Goal: Task Accomplishment & Management: Manage account settings

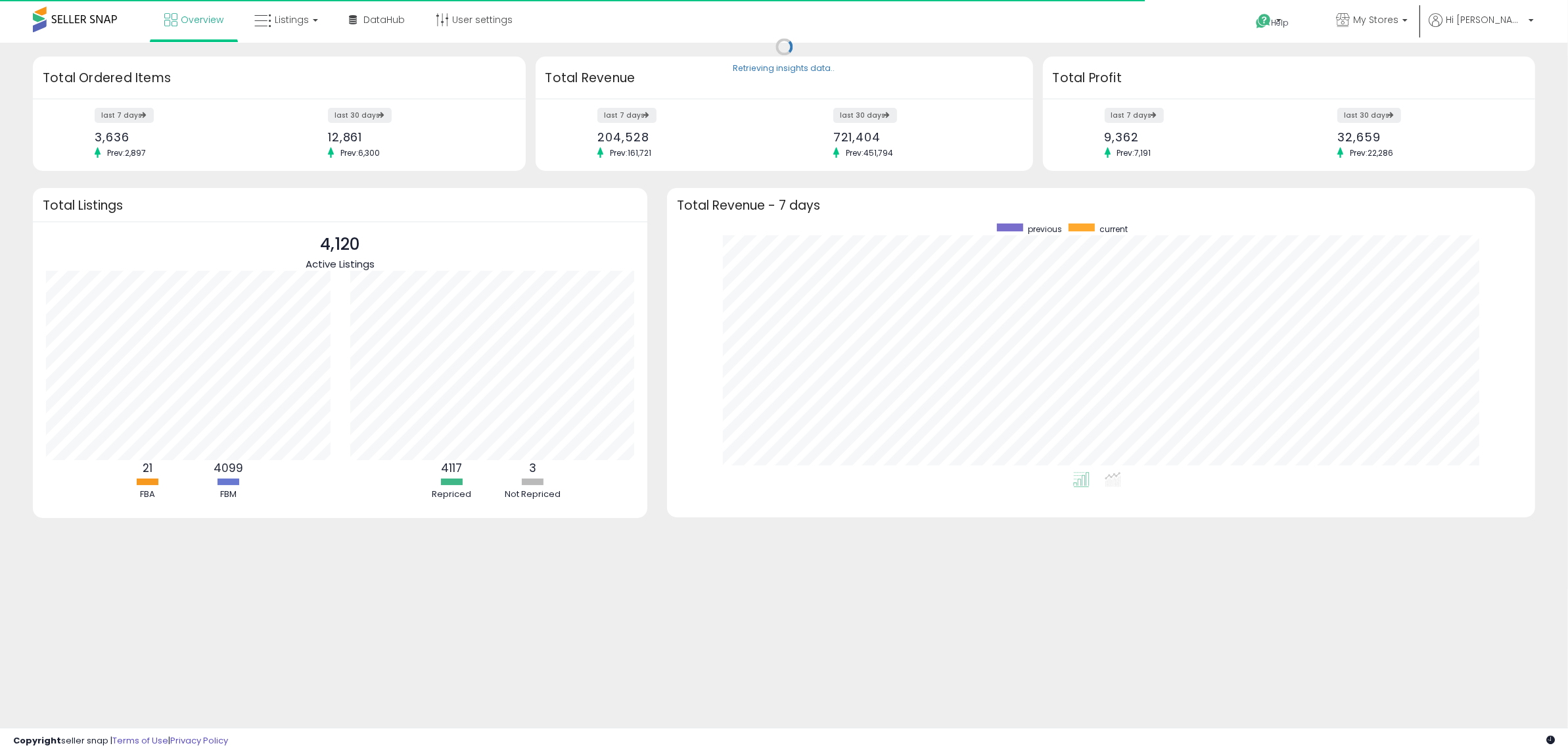
scroll to position [249, 842]
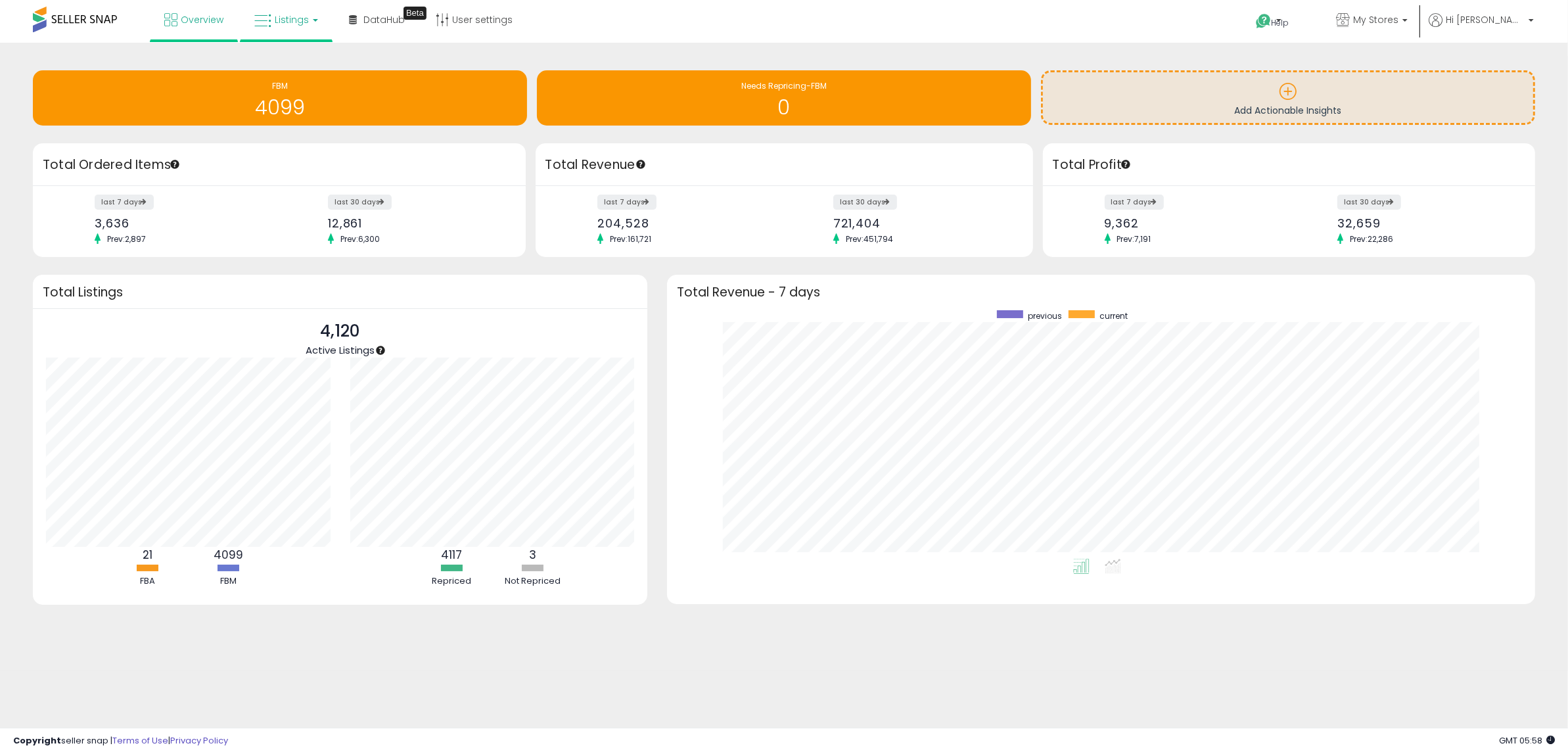
click at [305, 19] on span "Listings" at bounding box center [291, 20] width 34 height 13
click at [289, 65] on icon at bounding box center [296, 65] width 57 height 17
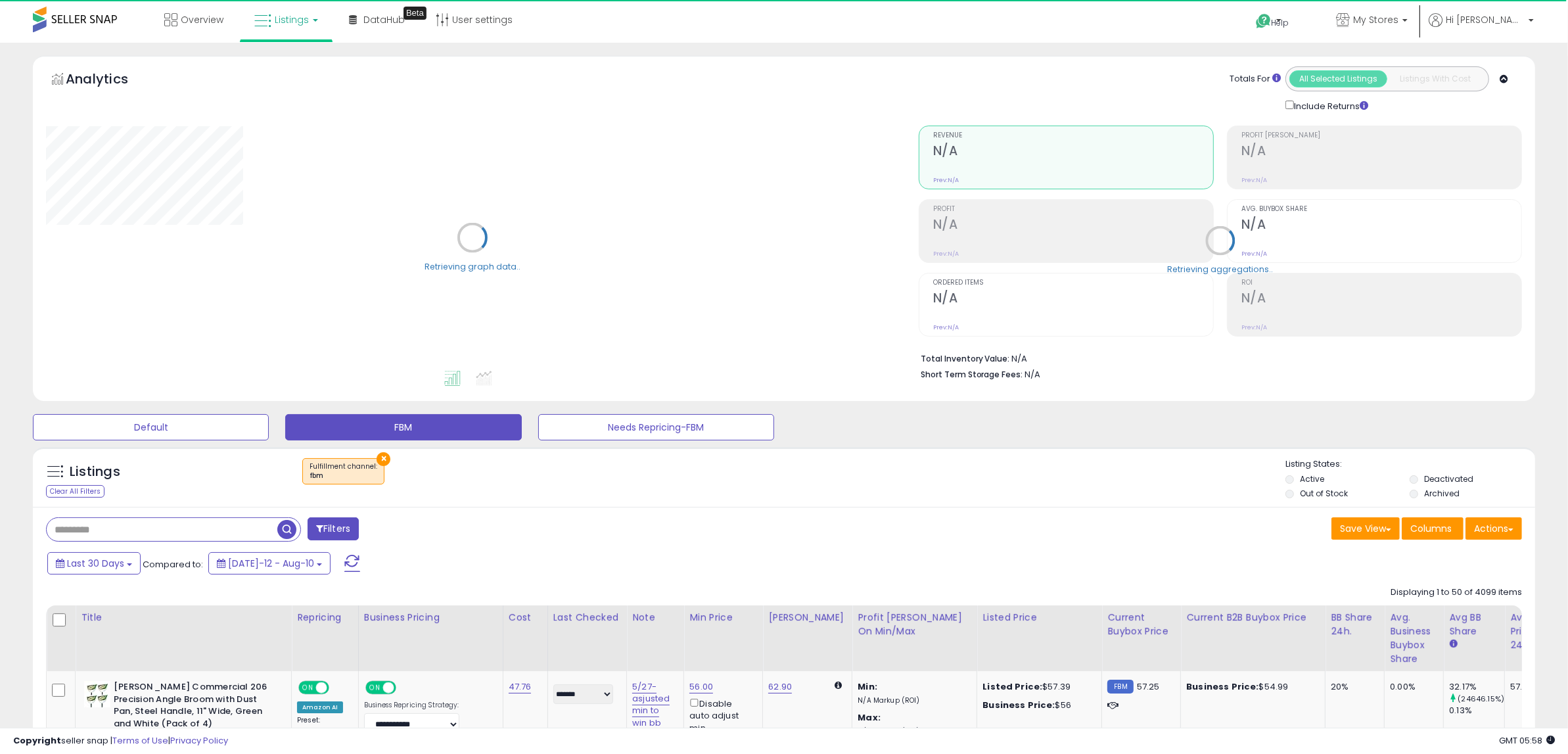
select select "**"
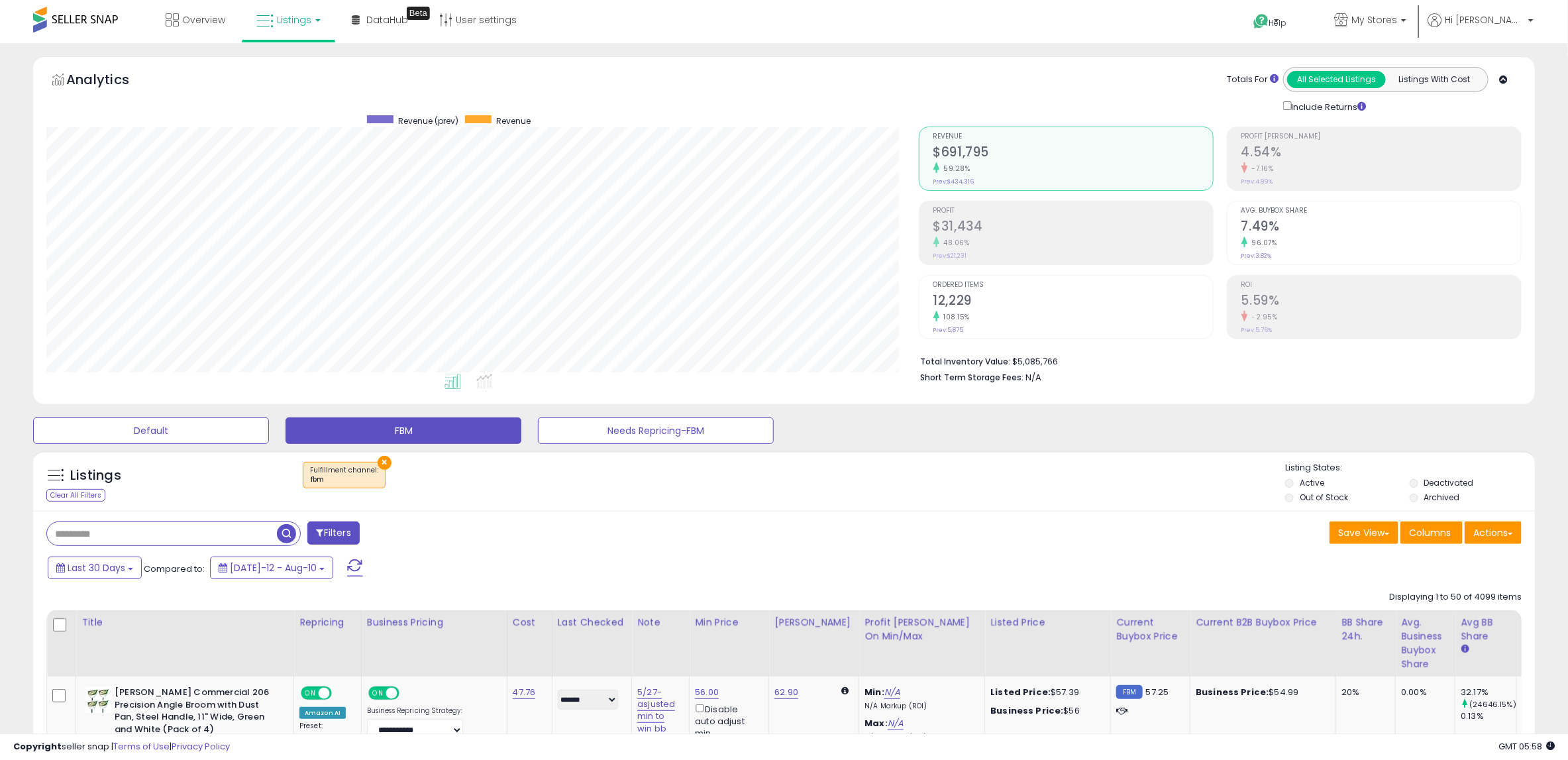
scroll to position [272, 872]
click at [1390, 26] on span "My Stores" at bounding box center [1374, 20] width 46 height 13
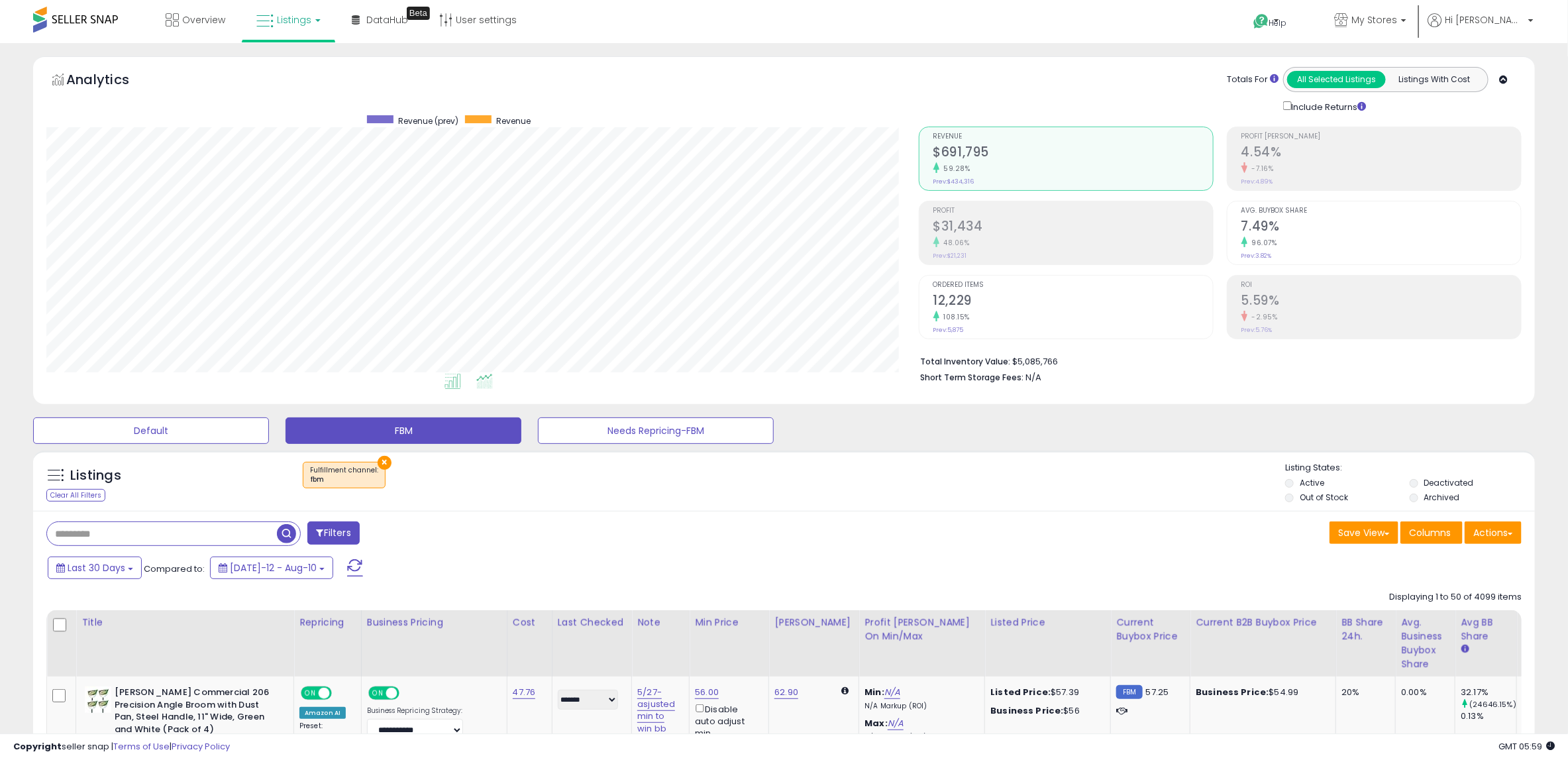
click at [485, 384] on icon at bounding box center [485, 382] width 17 height 15
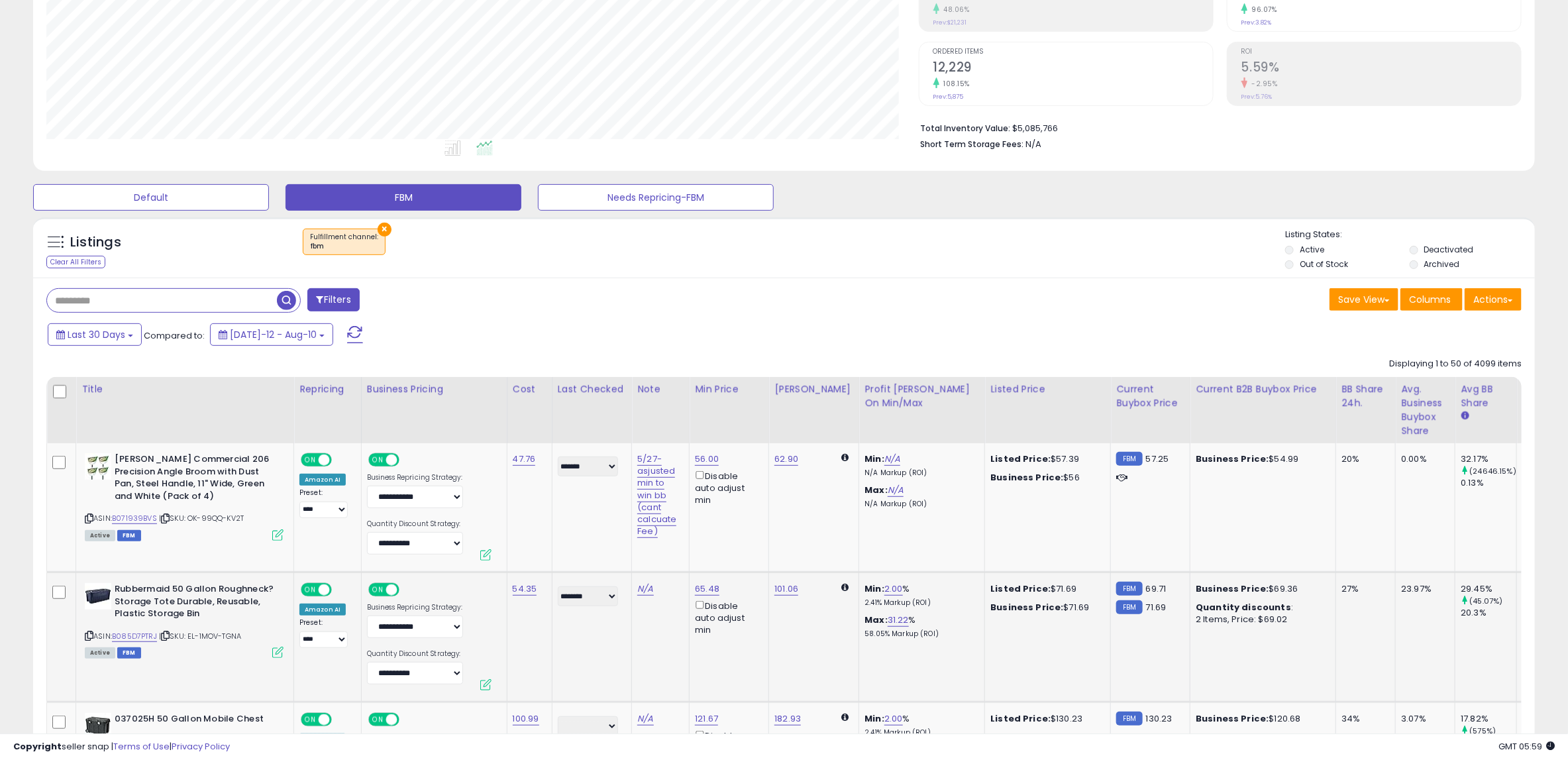
scroll to position [258, 0]
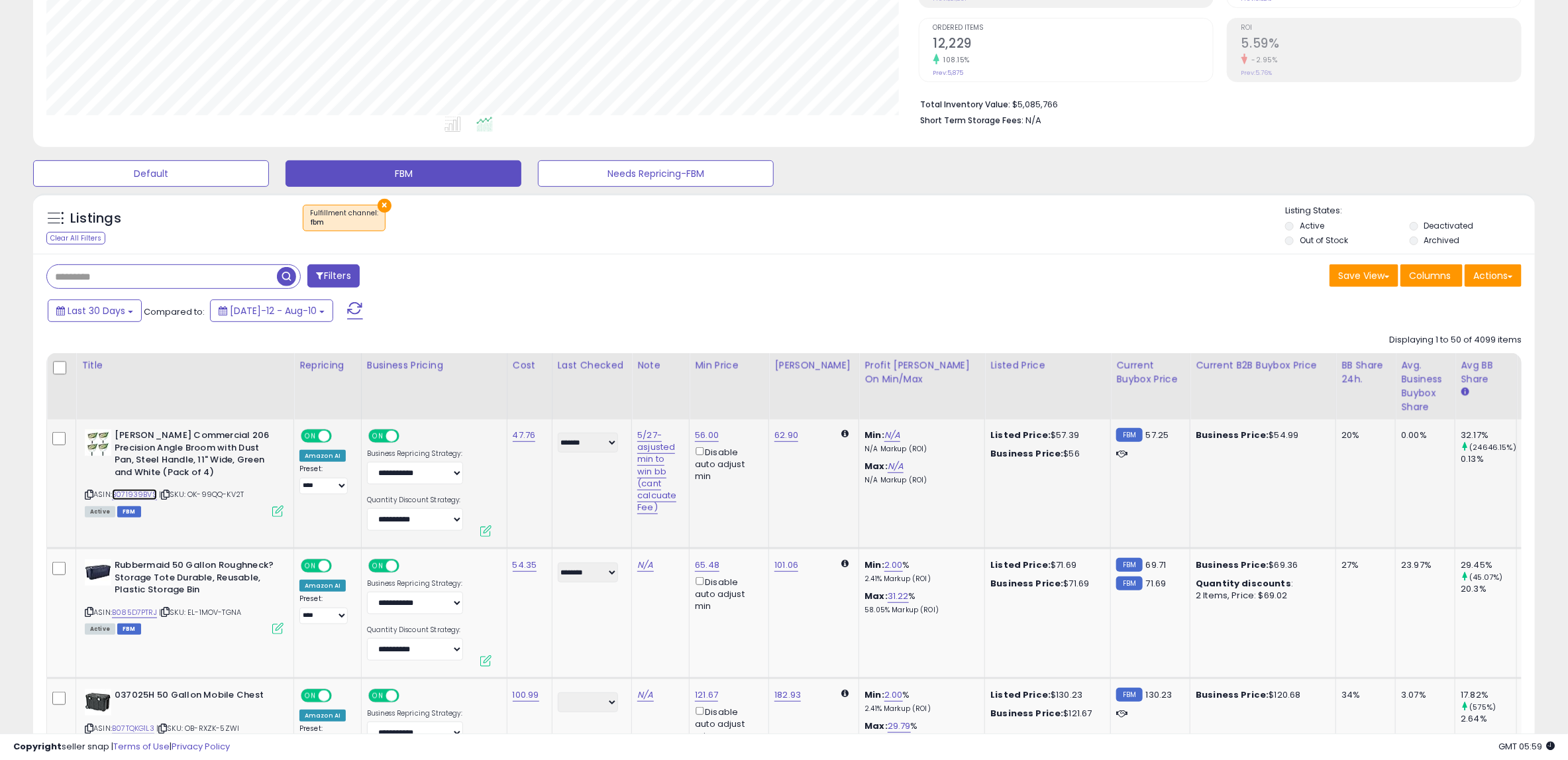
click at [141, 497] on link "B071939BVS" at bounding box center [135, 494] width 45 height 11
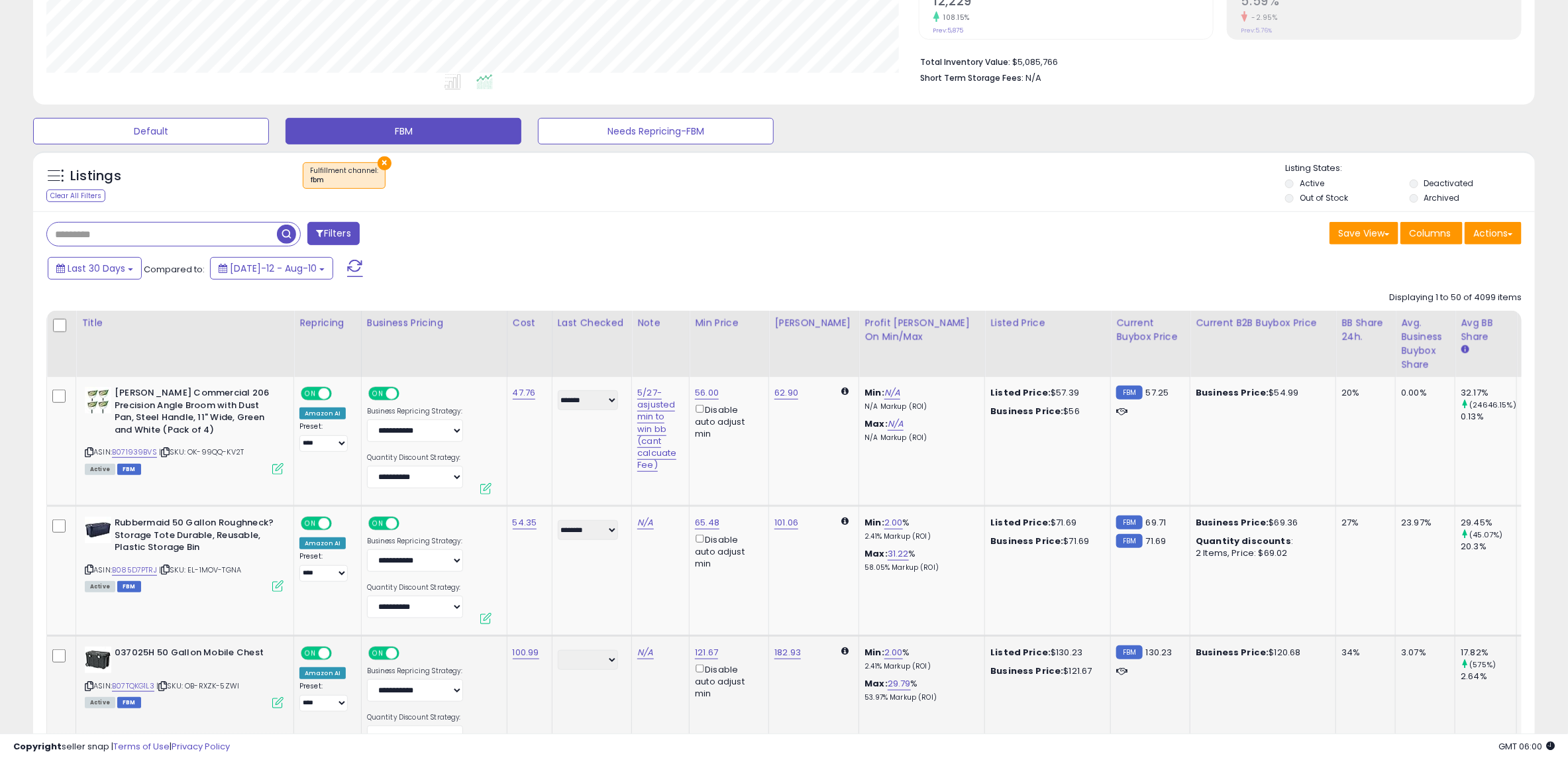
scroll to position [530, 0]
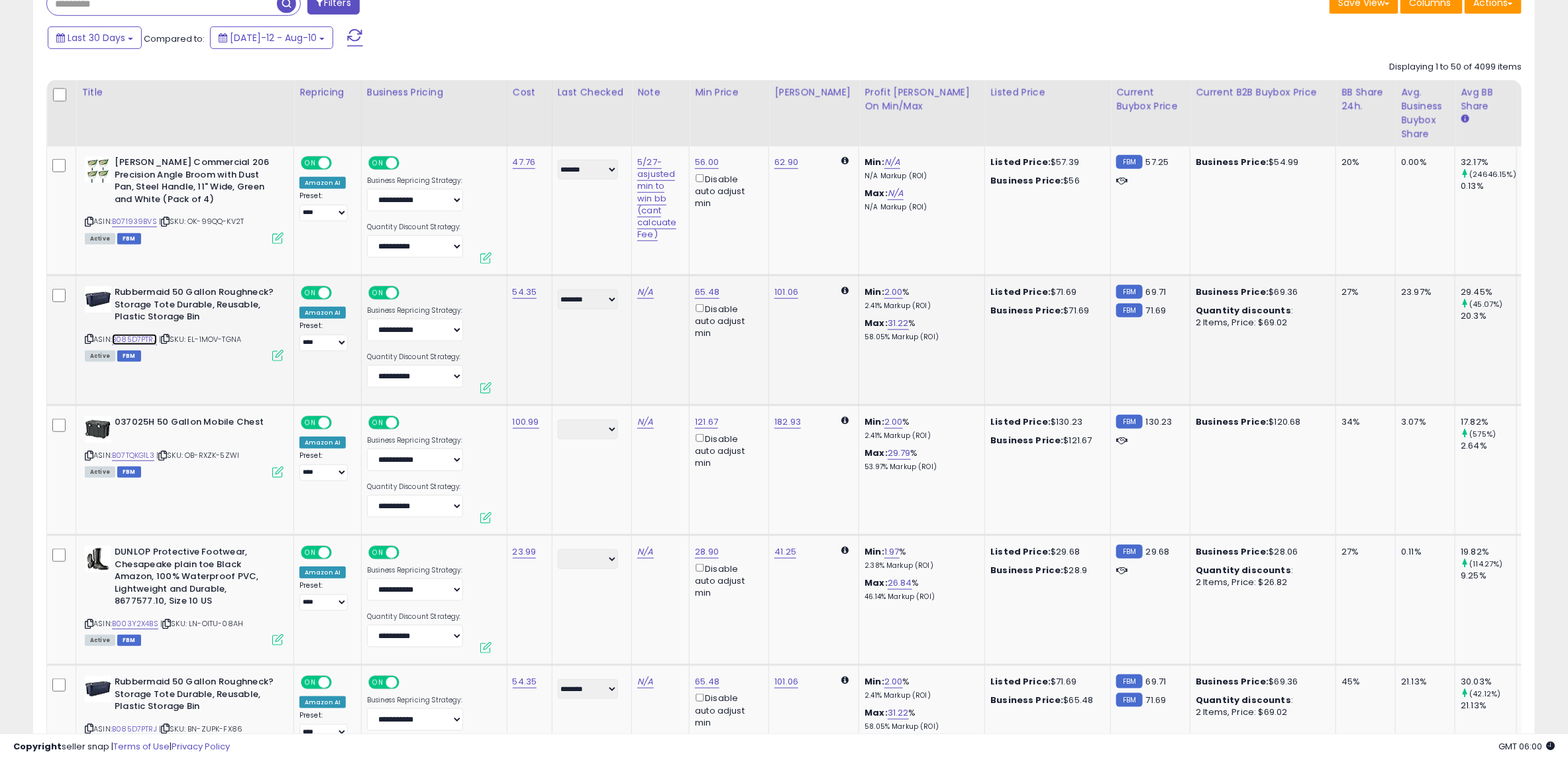
click at [132, 337] on link "B085D7PTRJ" at bounding box center [135, 339] width 45 height 11
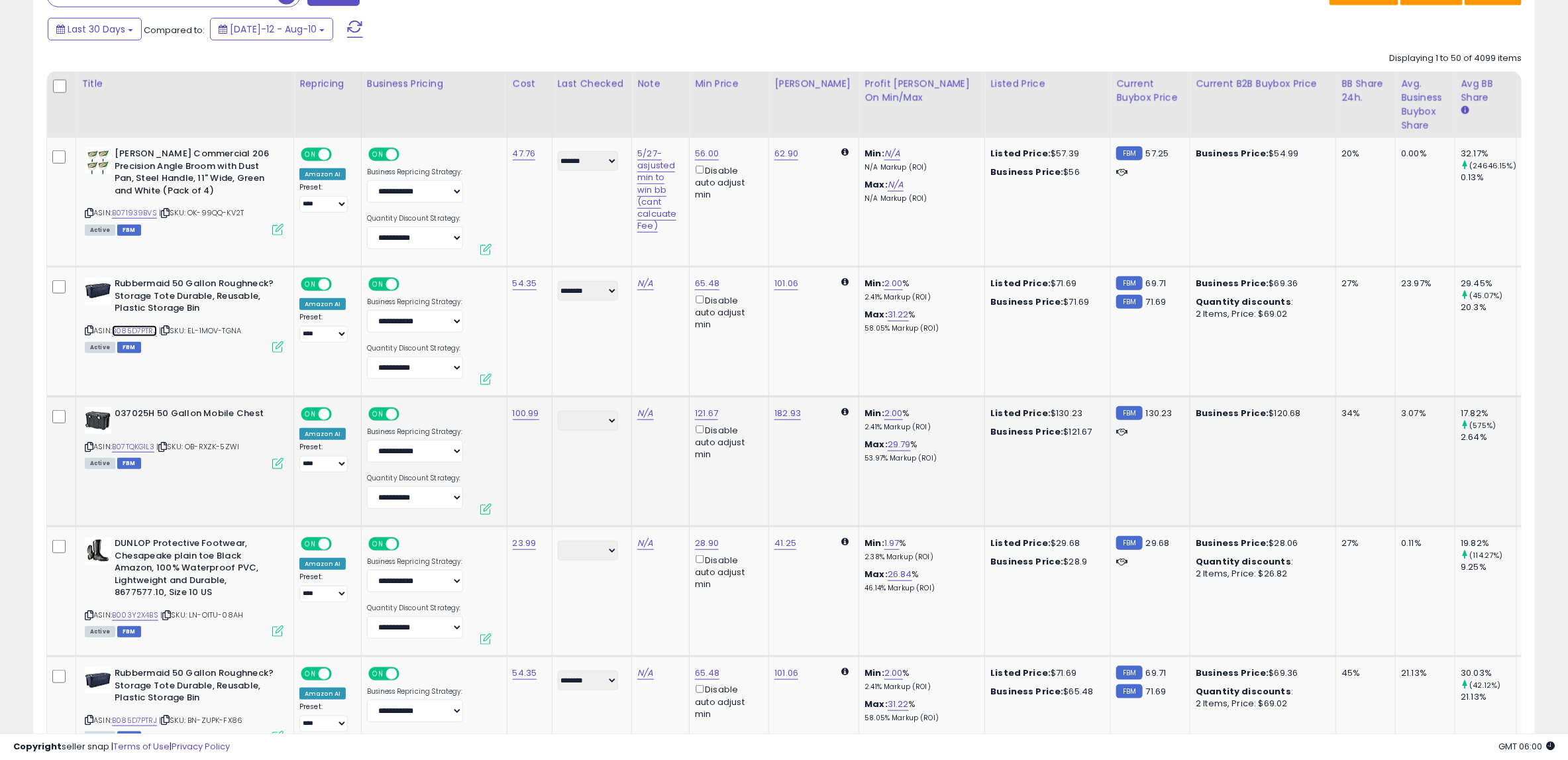
scroll to position [551, 0]
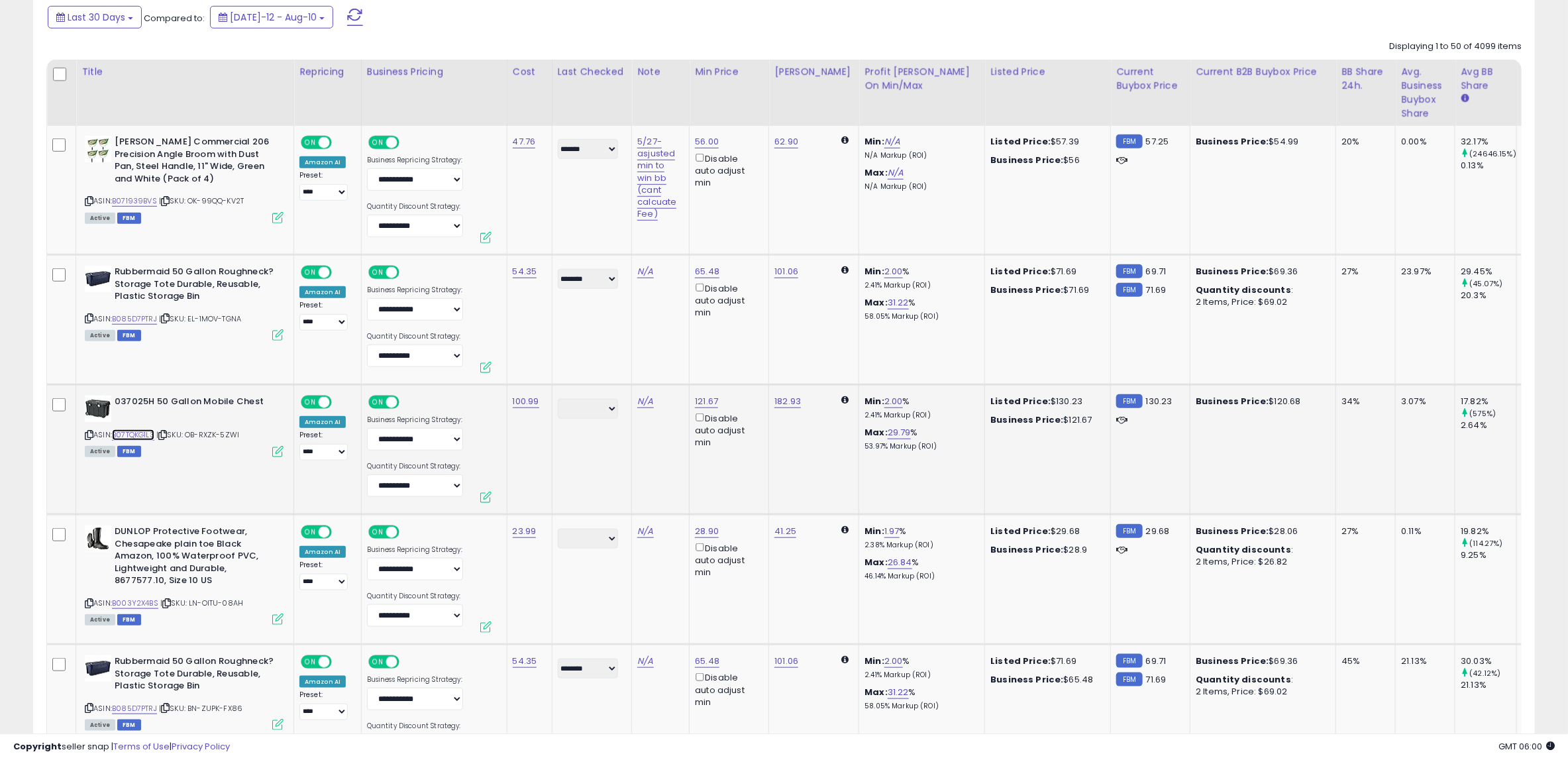
click at [126, 431] on link "B07TQKG1L3" at bounding box center [133, 435] width 43 height 11
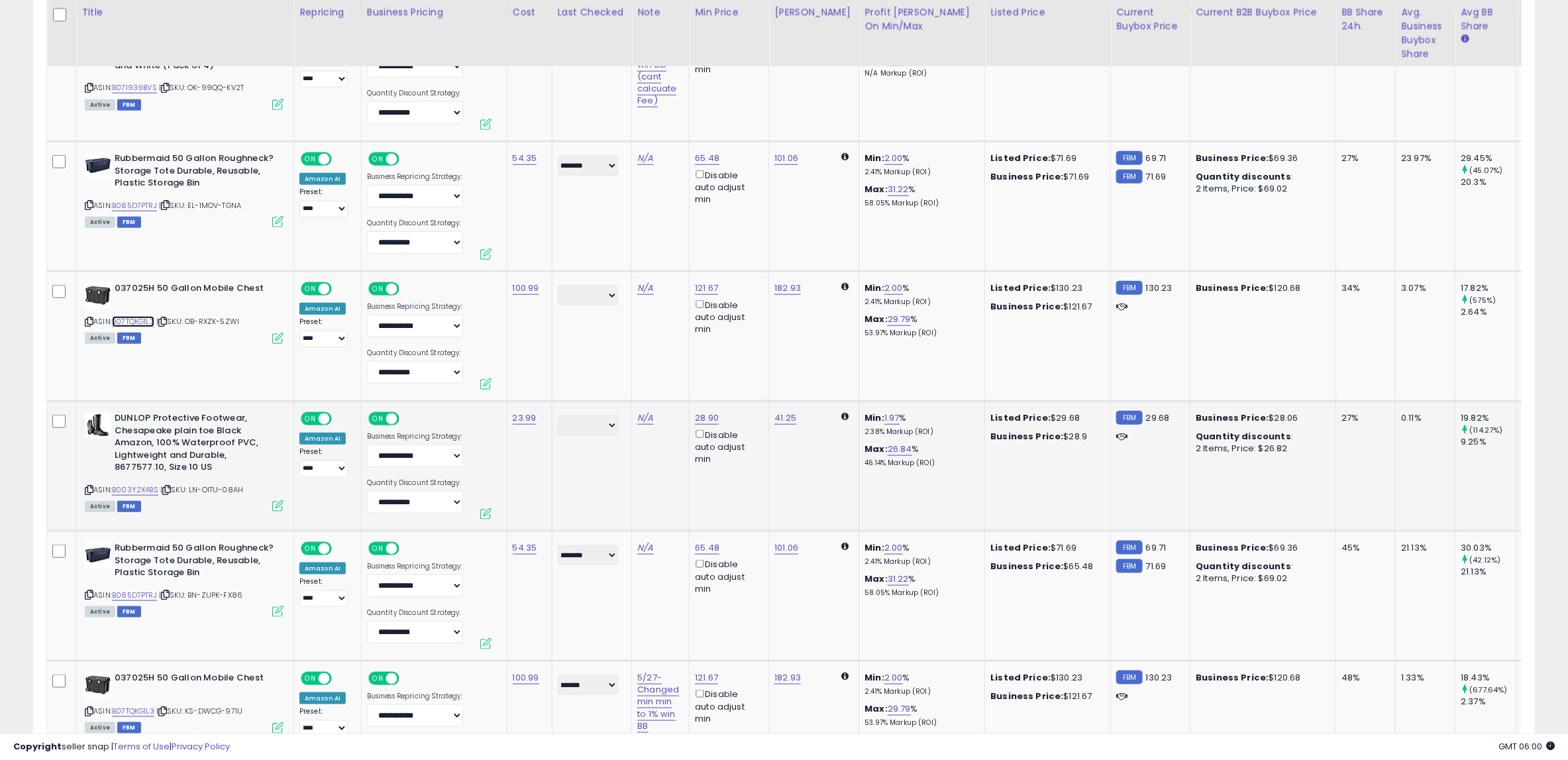
scroll to position [665, 0]
click at [146, 487] on link "B003Y2X4BS" at bounding box center [135, 489] width 46 height 11
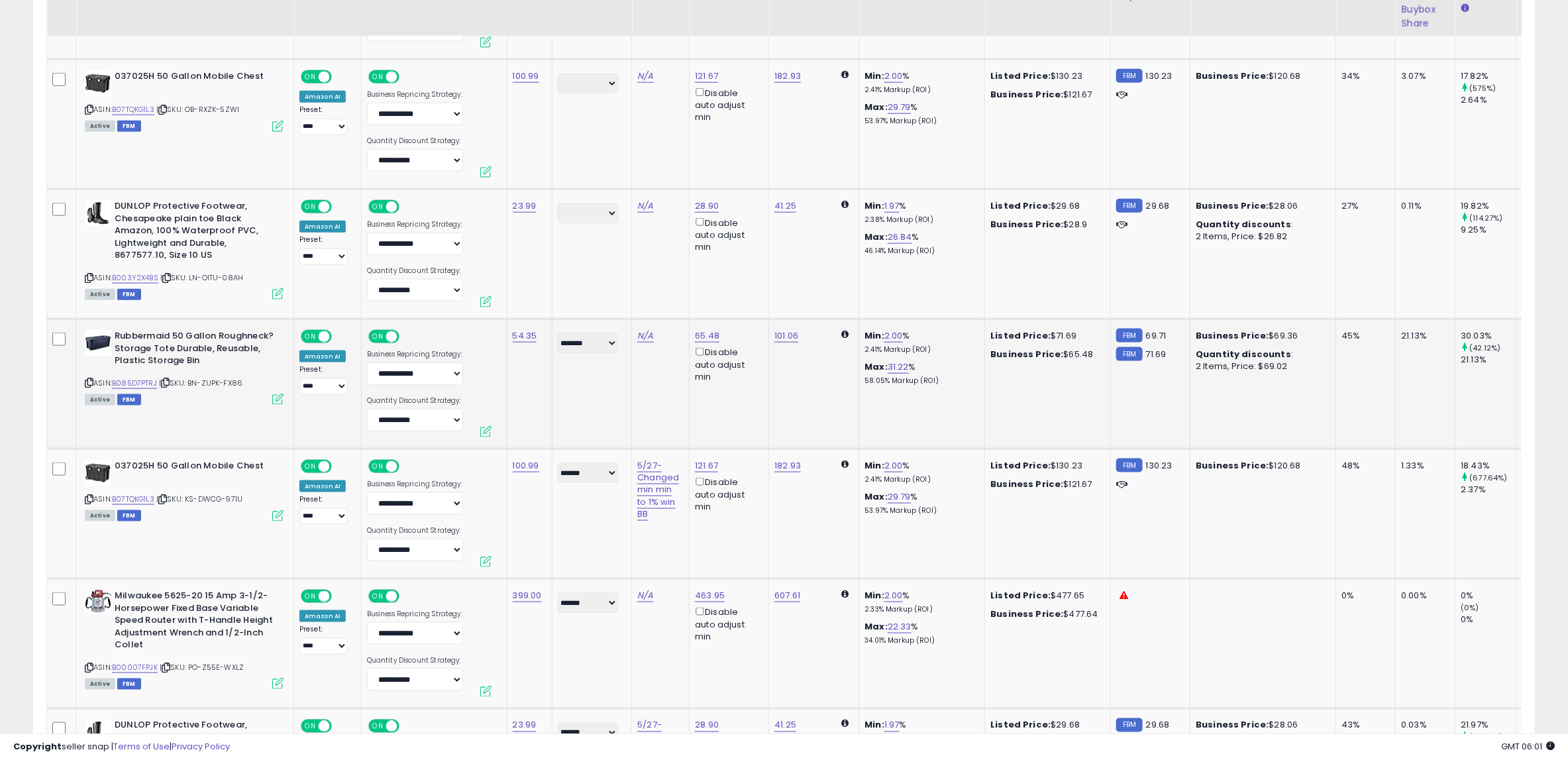
scroll to position [878, 0]
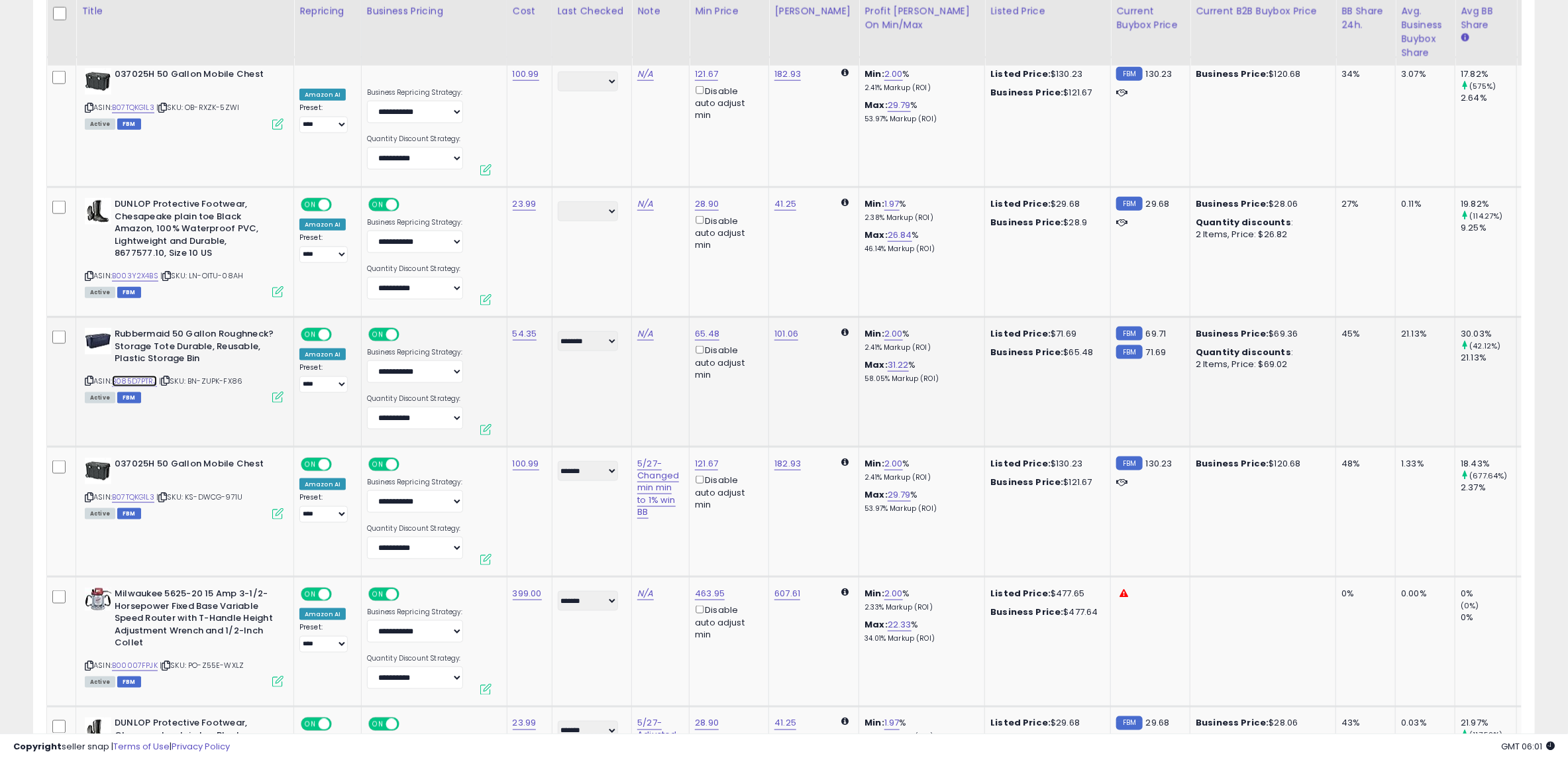
click at [147, 381] on link "B085D7PTRJ" at bounding box center [135, 381] width 45 height 11
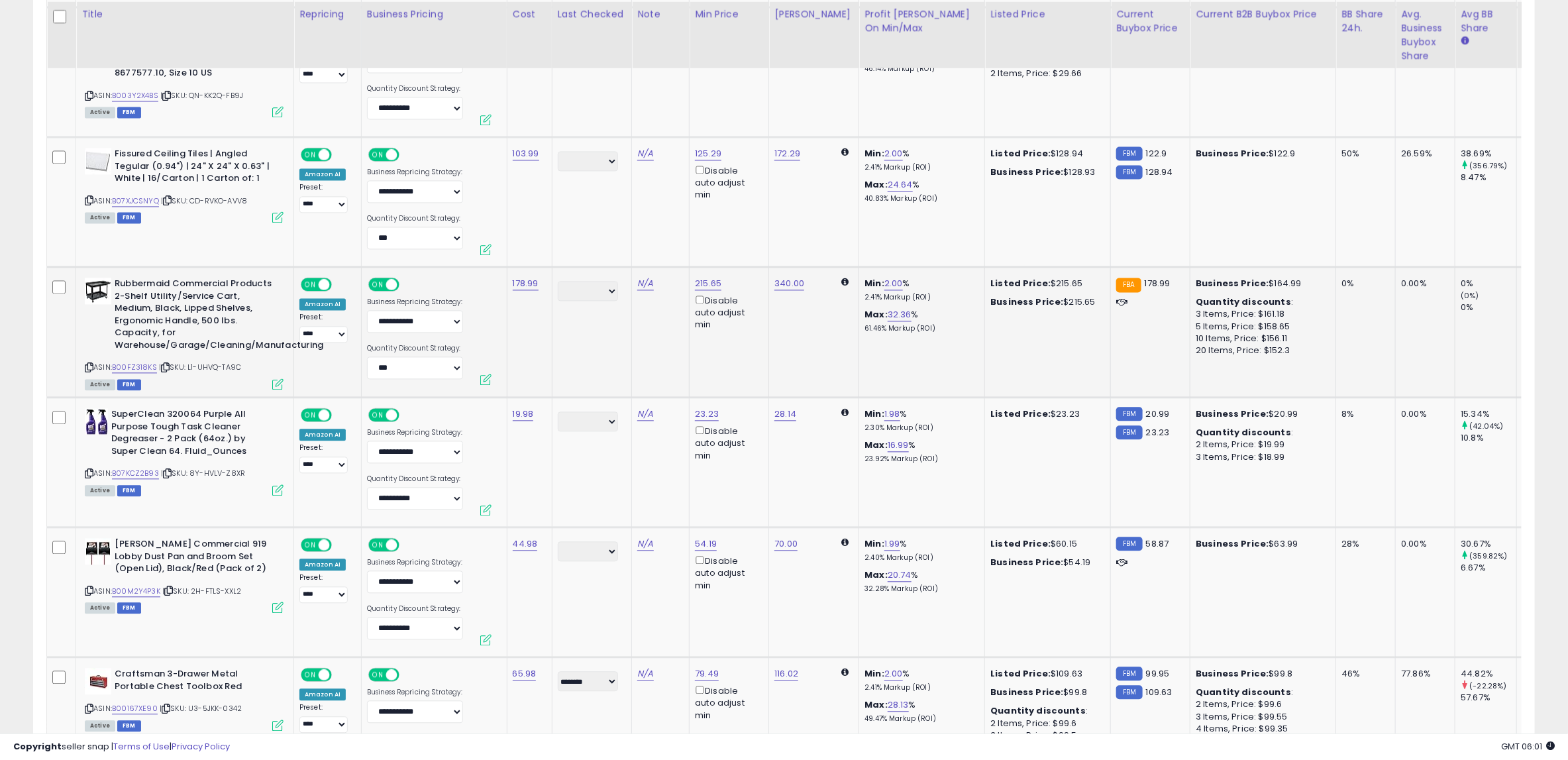
scroll to position [1578, 0]
click at [148, 471] on link "B07KCZ2B93" at bounding box center [136, 474] width 47 height 11
click at [147, 704] on link "B00167XE90" at bounding box center [135, 709] width 46 height 11
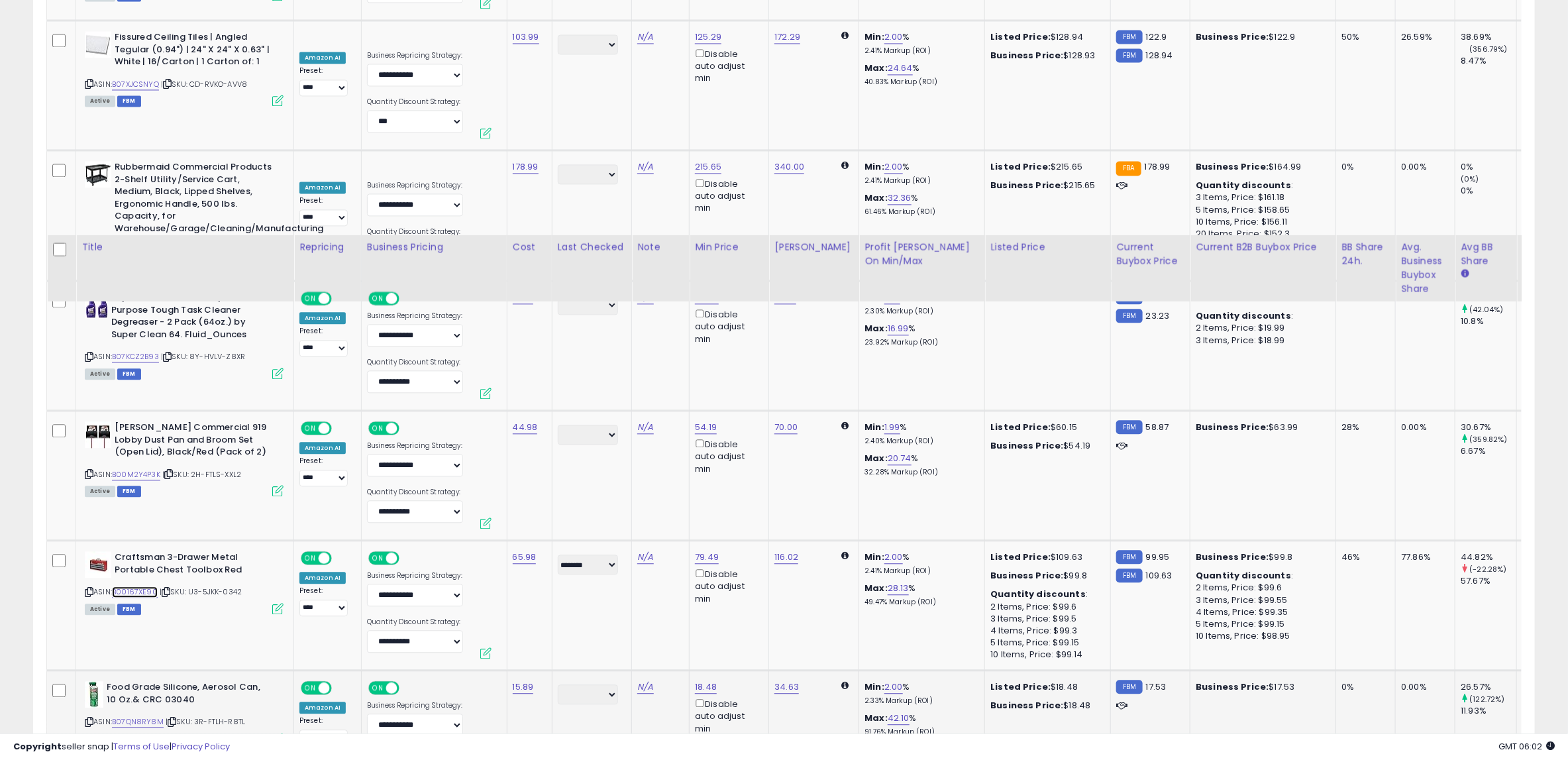
scroll to position [1986, 0]
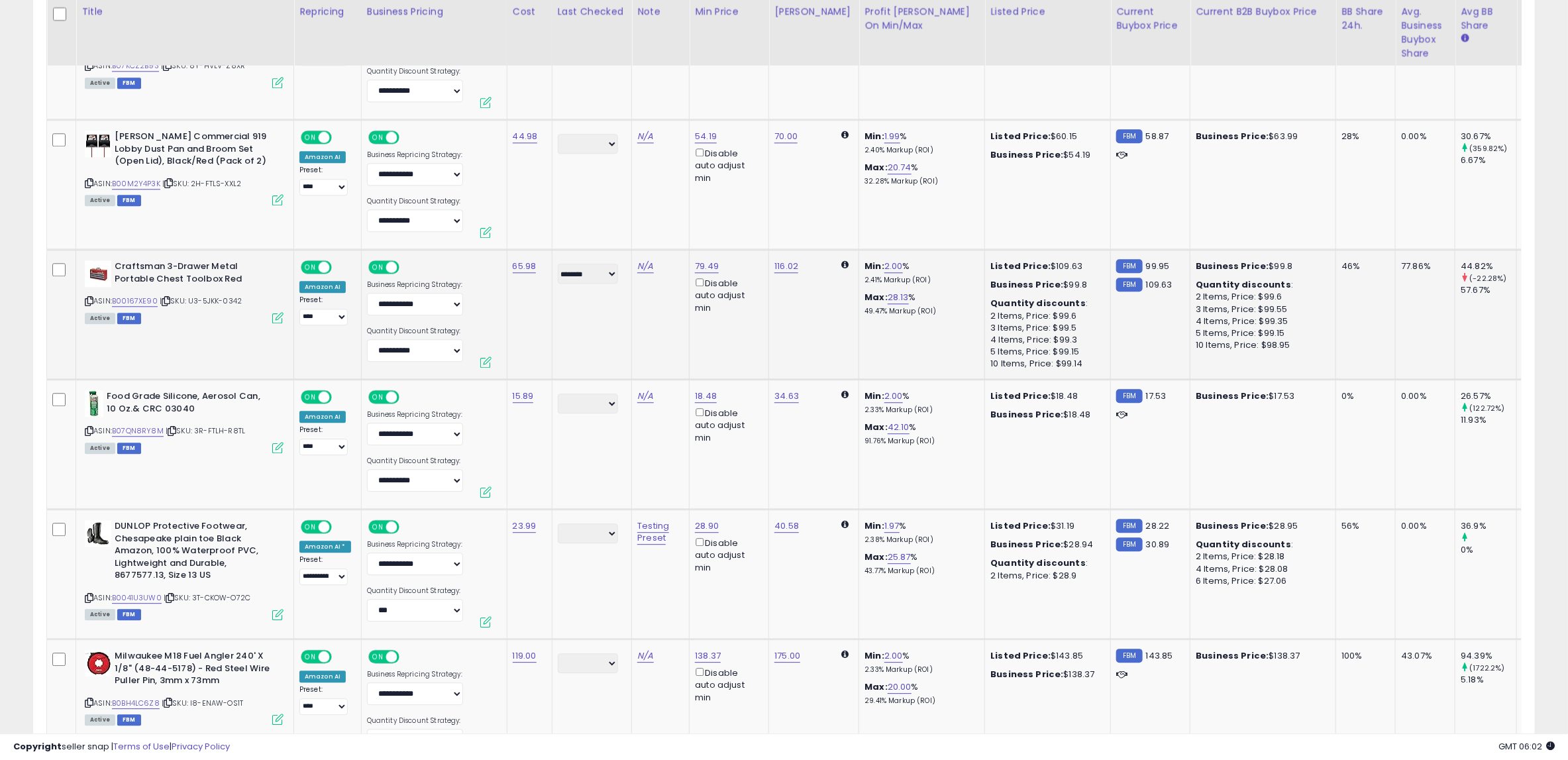
click at [135, 289] on div "ASIN: B00167XE90 | SKU: U3-5JKK-0342 Active FBM" at bounding box center [184, 291] width 199 height 61
click at [138, 295] on link "B00167XE90" at bounding box center [135, 300] width 46 height 11
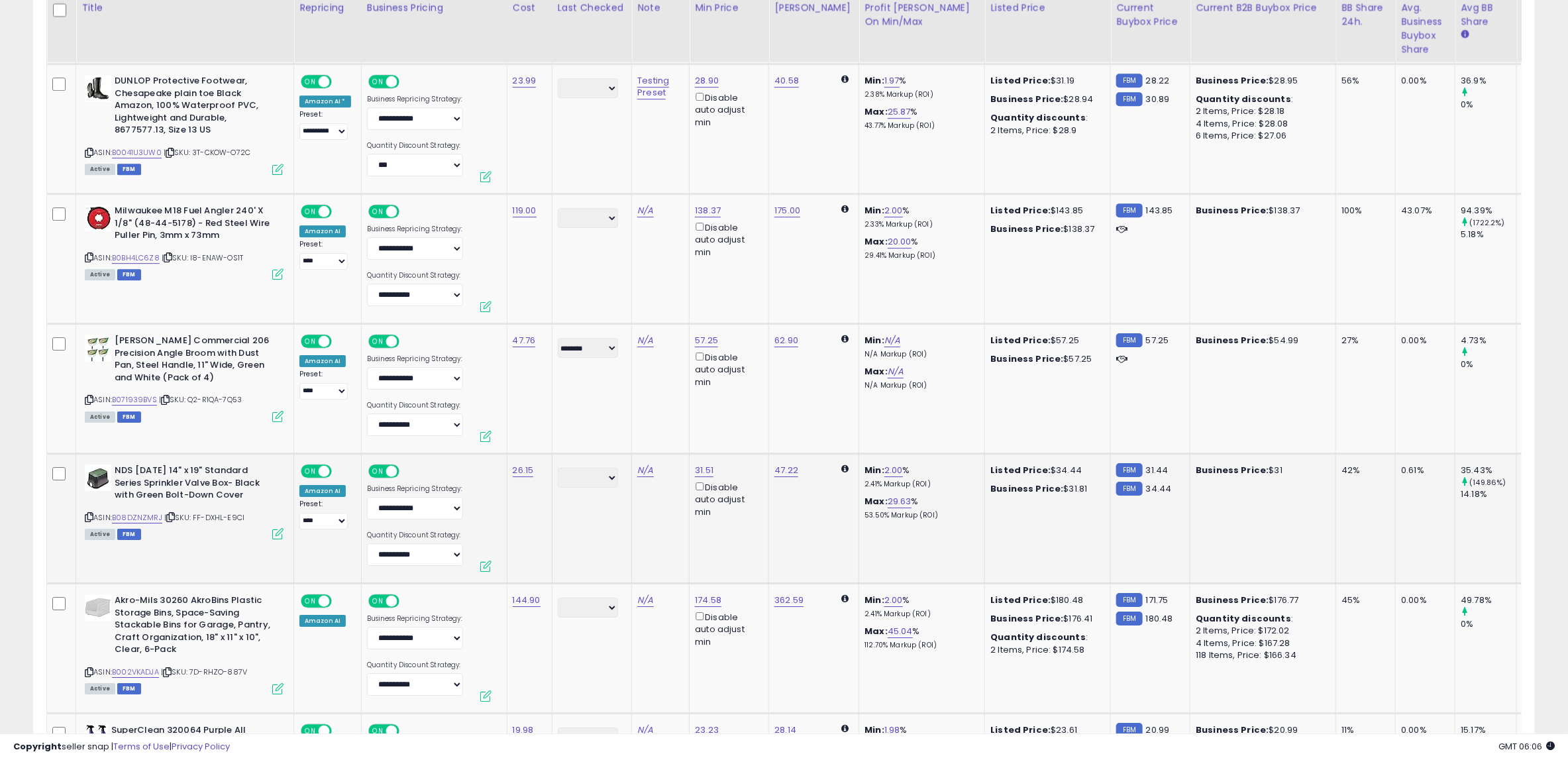
scroll to position [2424, 0]
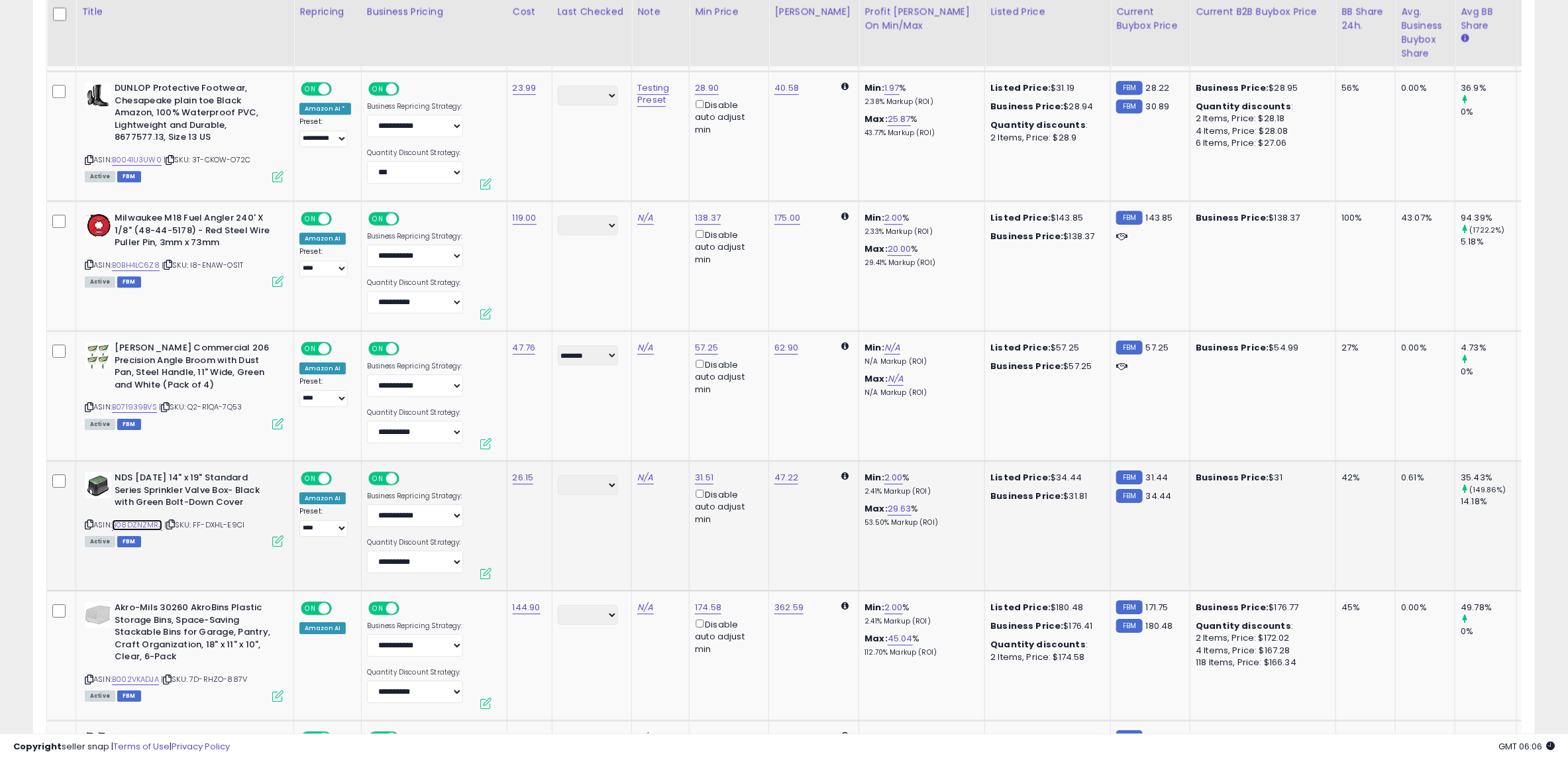
click at [138, 519] on link "B08DZNZMRJ" at bounding box center [138, 524] width 50 height 11
drag, startPoint x: 911, startPoint y: 287, endPoint x: 865, endPoint y: 200, distance: 98.4
click at [865, 201] on td "Min: 2.00 % 2.33% Markup (ROI) Max: 20.00 % 29.41% Markup (ROI)" at bounding box center [922, 266] width 126 height 130
click at [937, 201] on td "Min: 2.00 % 2.33% Markup (ROI) Max: 20.00 % 29.41% Markup (ROI)" at bounding box center [922, 266] width 126 height 130
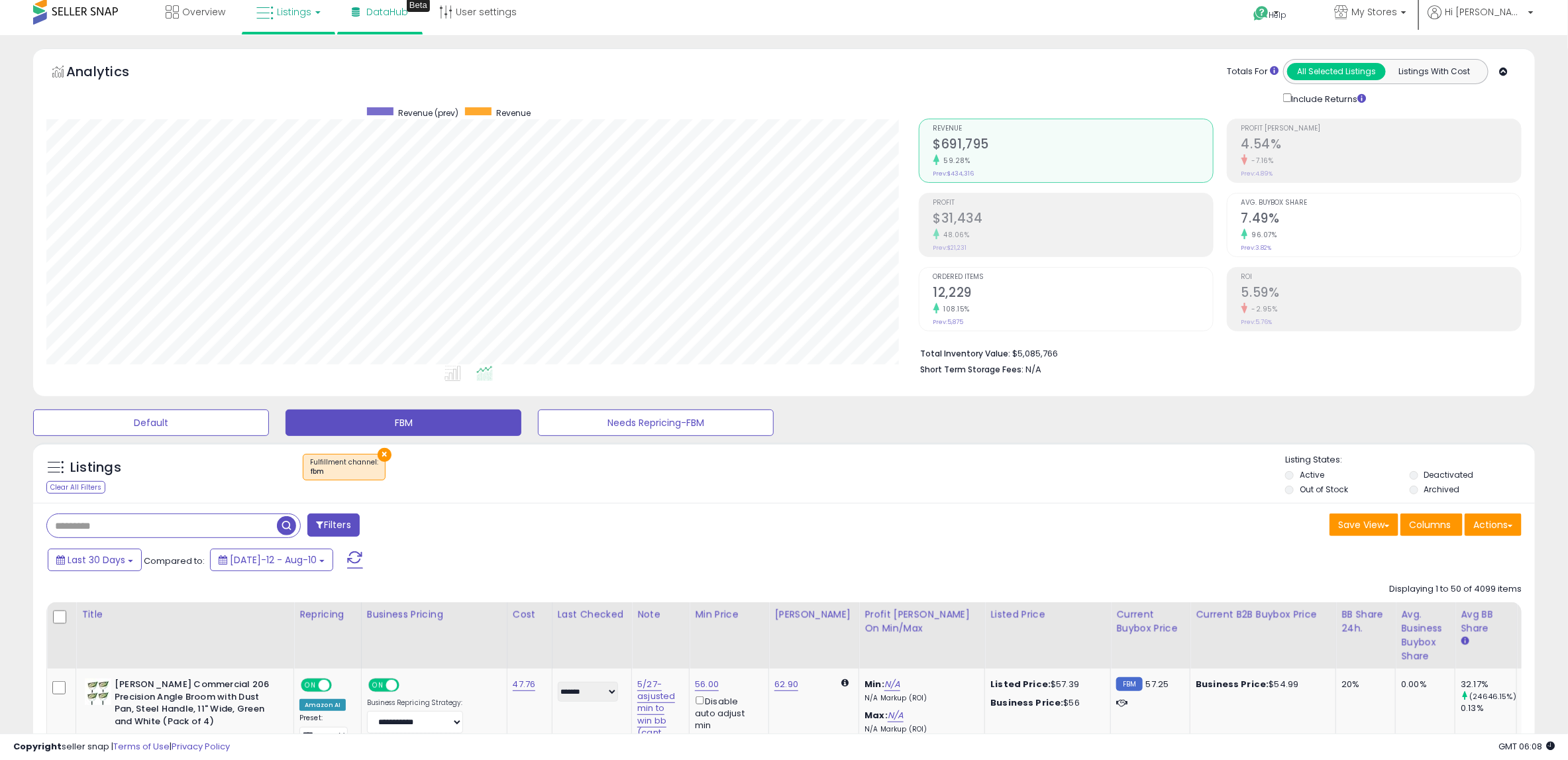
scroll to position [10, 0]
